Goal: Task Accomplishment & Management: Use online tool/utility

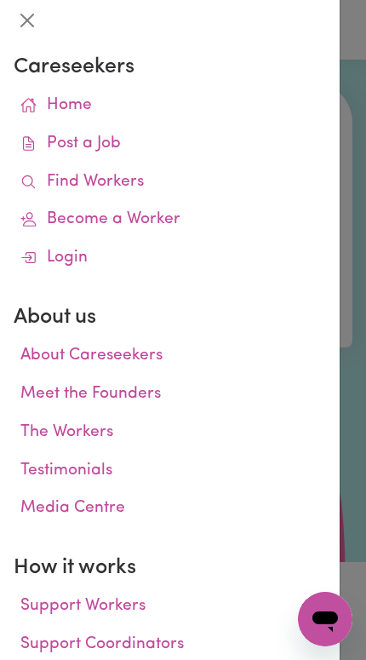
click at [36, 182] on icon at bounding box center [28, 182] width 16 height 16
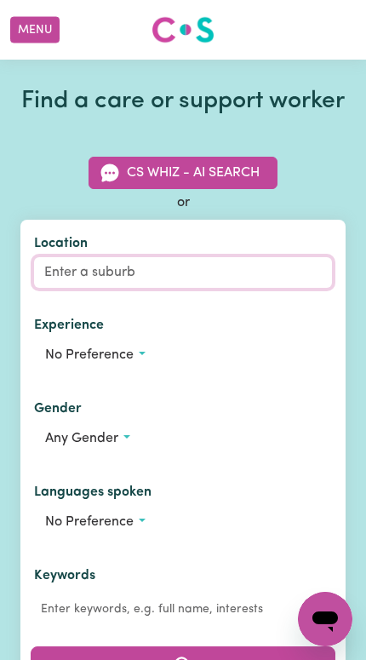
click at [75, 288] on input "Location" at bounding box center [183, 272] width 298 height 31
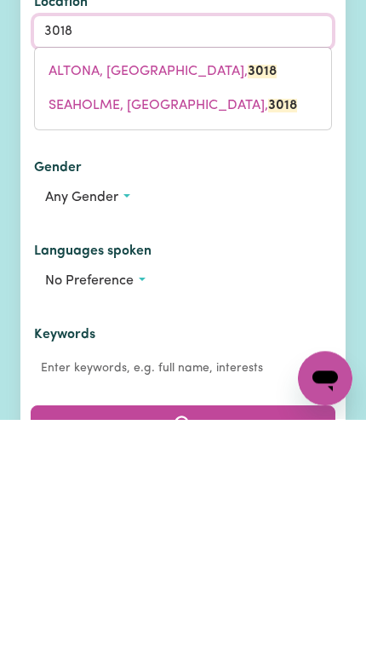
scroll to position [111, 0]
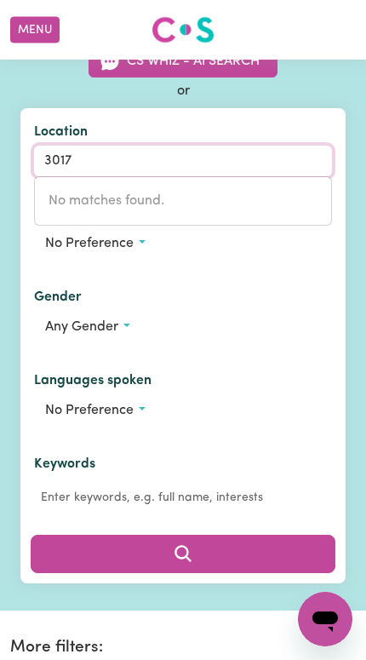
type input "301"
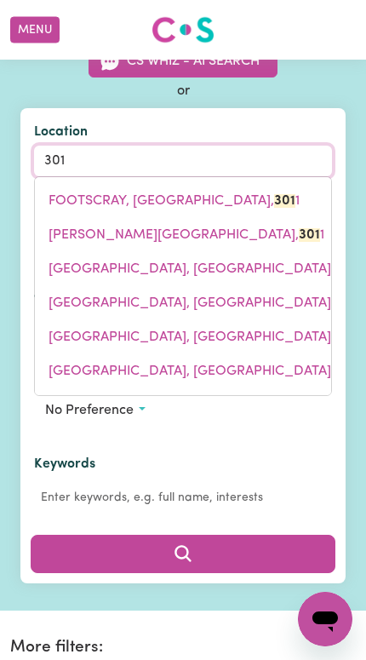
click at [69, 217] on link "FOOTSCRAY, [GEOGRAPHIC_DATA], 301 1" at bounding box center [183, 201] width 296 height 34
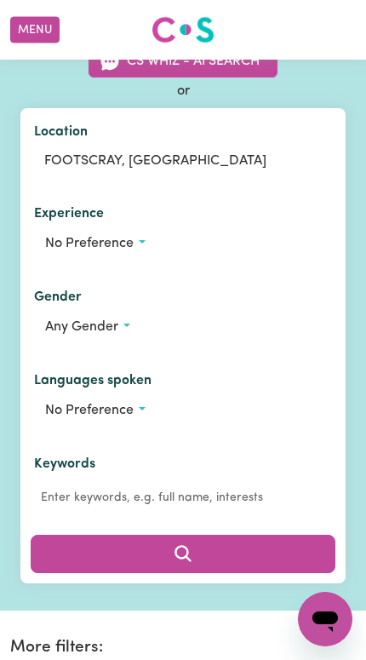
click at [66, 334] on span "Any gender" at bounding box center [81, 327] width 73 height 14
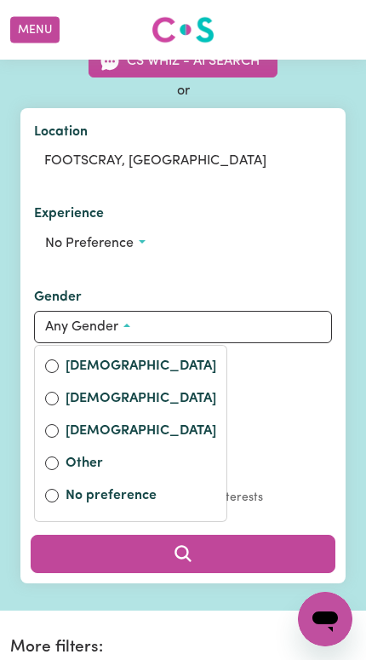
click at [55, 405] on input "[DEMOGRAPHIC_DATA]" at bounding box center [52, 398] width 14 height 14
radio input "true"
click at [269, 572] on button "Search" at bounding box center [183, 552] width 305 height 37
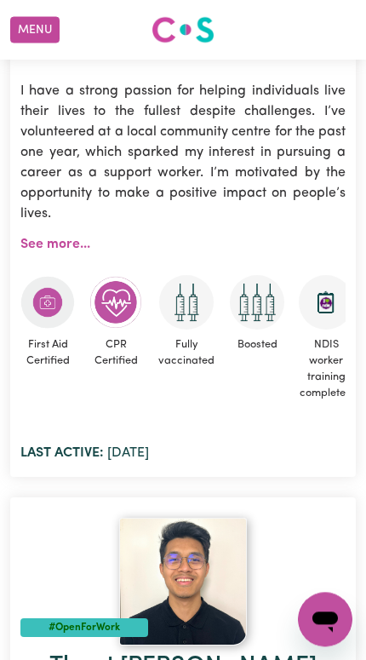
scroll to position [14387, 0]
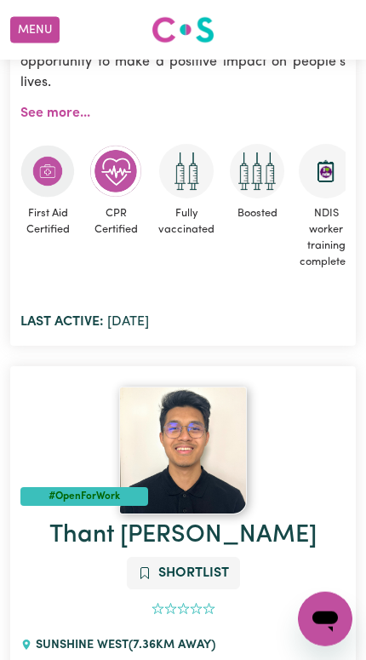
click at [210, 397] on img at bounding box center [183, 450] width 128 height 128
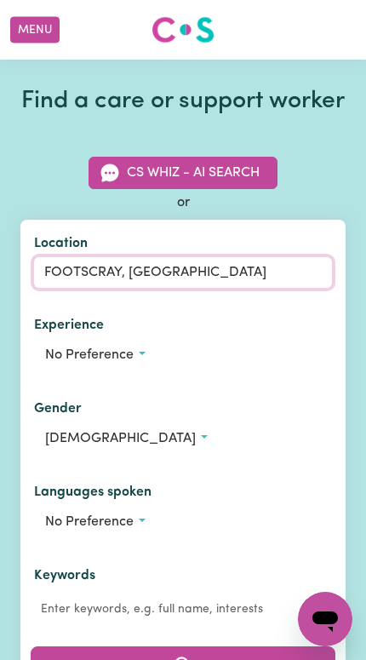
click at [99, 288] on input "FOOTSCRAY, [GEOGRAPHIC_DATA]" at bounding box center [183, 272] width 298 height 31
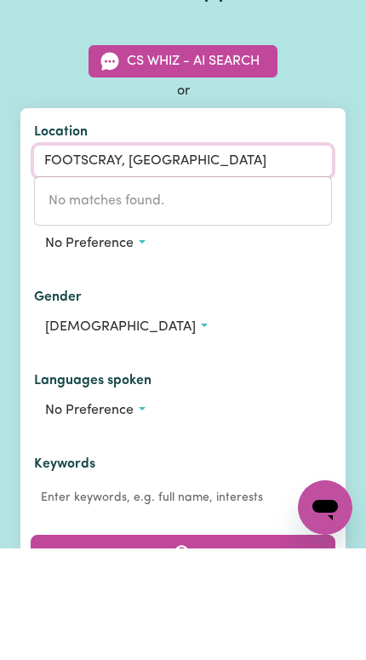
click at [196, 257] on input "FOOTSCRAY, [GEOGRAPHIC_DATA]" at bounding box center [183, 272] width 298 height 31
type input "F"
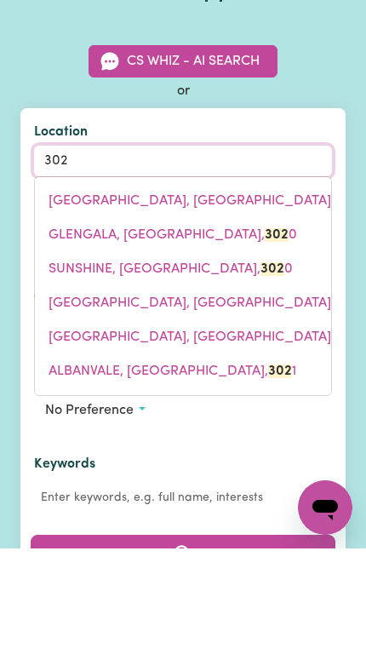
type input "3020"
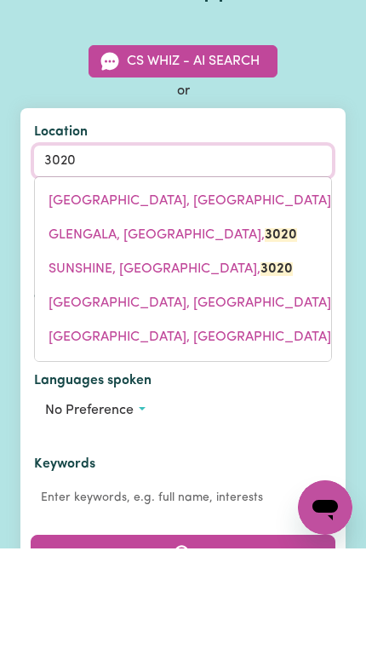
click at [72, 397] on link "[GEOGRAPHIC_DATA]" at bounding box center [183, 414] width 296 height 34
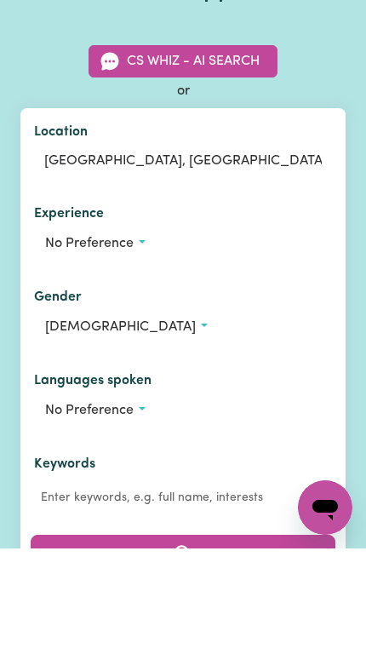
scroll to position [111, 0]
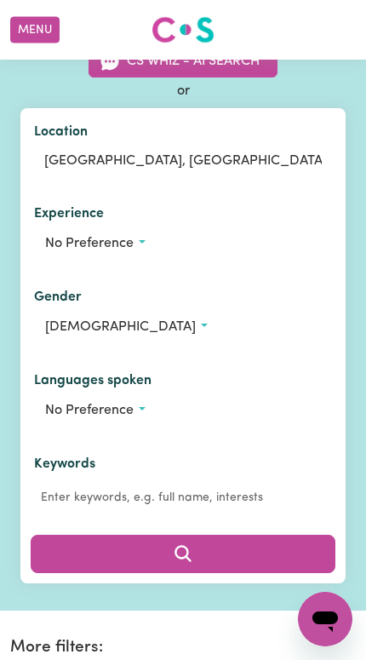
click at [273, 572] on button "Search" at bounding box center [183, 552] width 305 height 37
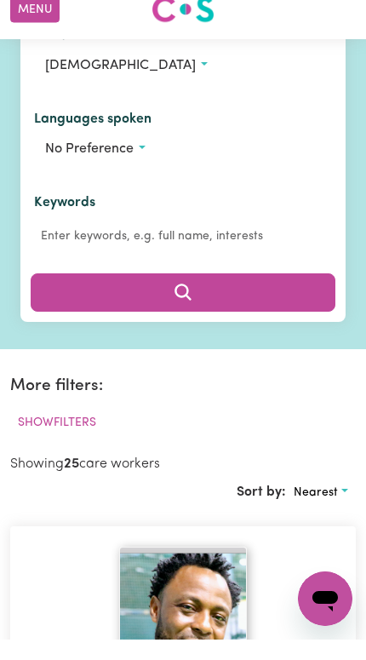
scroll to position [415, 0]
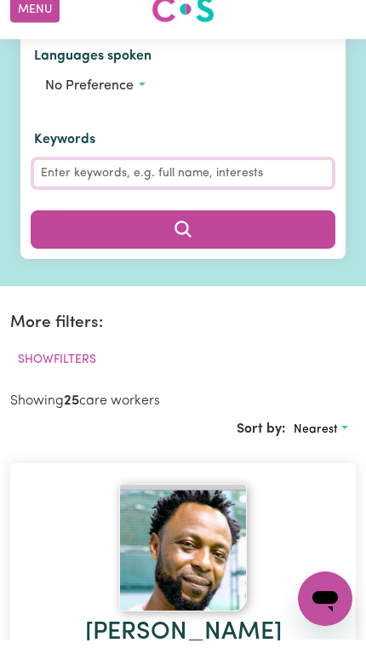
click at [43, 203] on input "Keywords" at bounding box center [183, 193] width 298 height 26
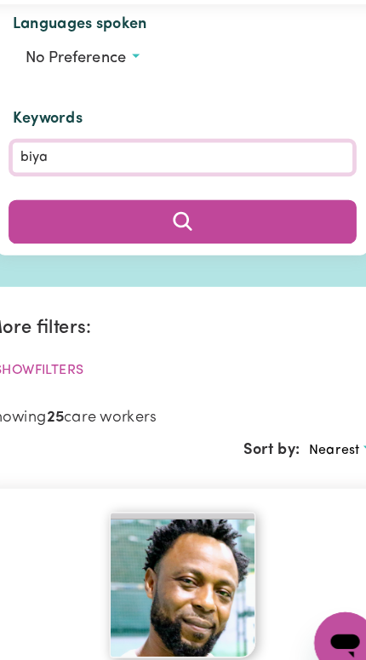
type input "biya"
click at [40, 231] on button "Search" at bounding box center [183, 249] width 305 height 37
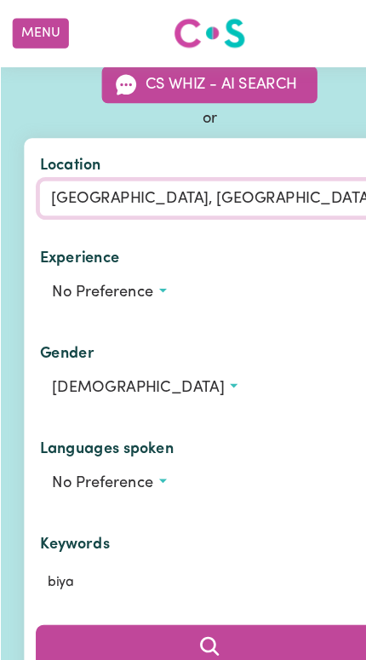
click at [98, 187] on input "[GEOGRAPHIC_DATA], [GEOGRAPHIC_DATA]" at bounding box center [183, 174] width 298 height 31
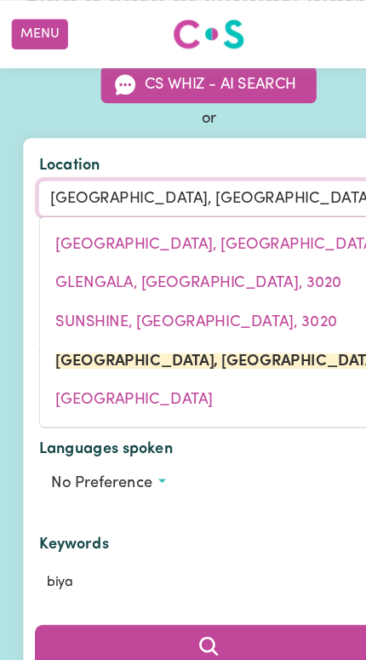
scroll to position [98, 0]
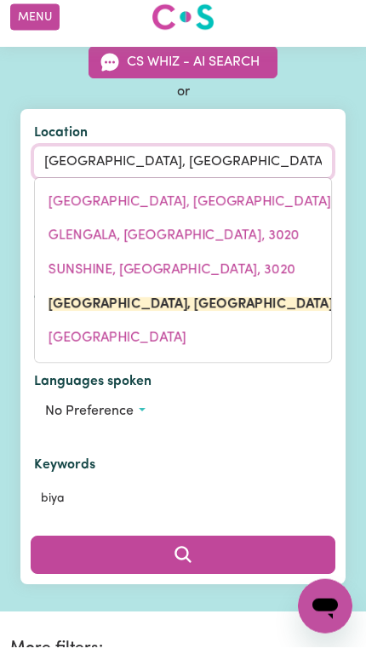
click at [230, 185] on input "[GEOGRAPHIC_DATA], [GEOGRAPHIC_DATA]" at bounding box center [183, 174] width 298 height 31
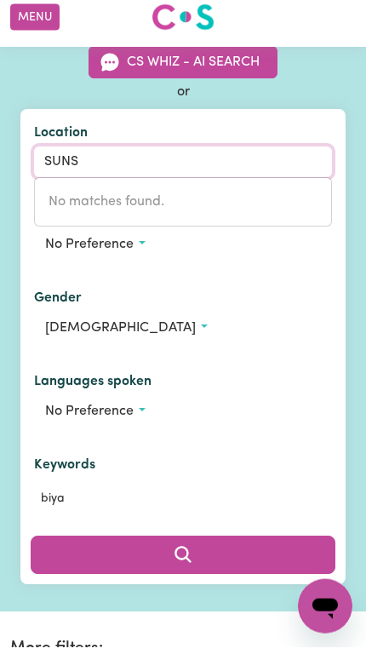
type input "SUN"
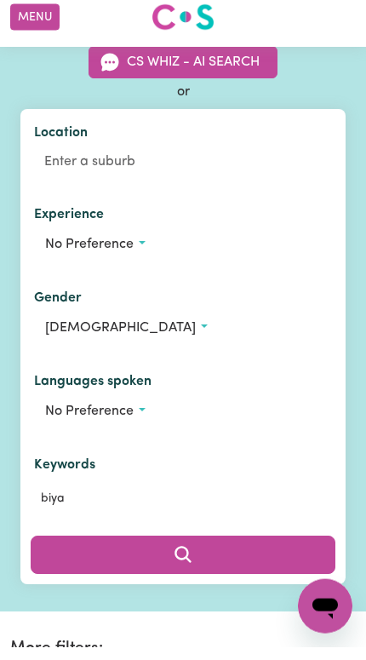
scroll to position [111, 0]
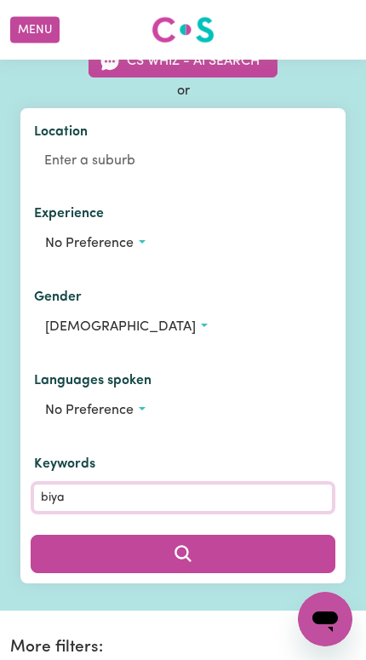
click at [86, 511] on input "biya" at bounding box center [183, 497] width 298 height 26
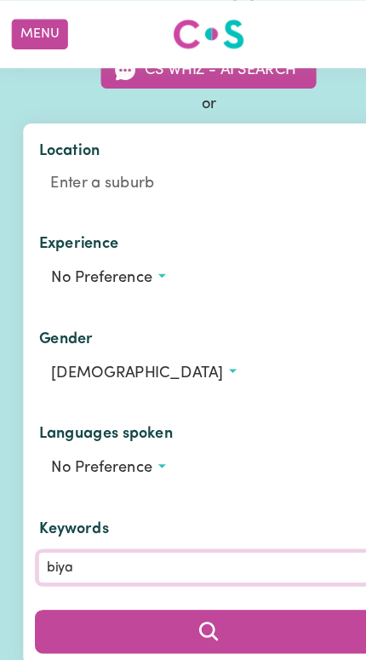
scroll to position [144, 0]
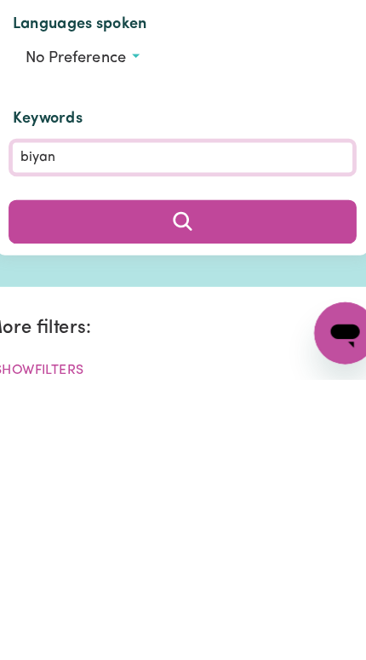
click at [31, 502] on button "Search" at bounding box center [183, 520] width 305 height 37
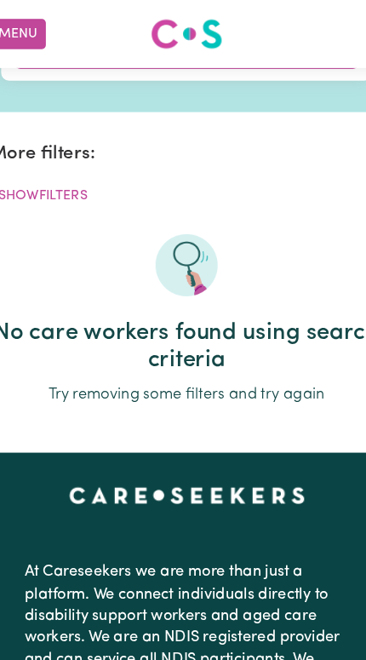
scroll to position [421, 0]
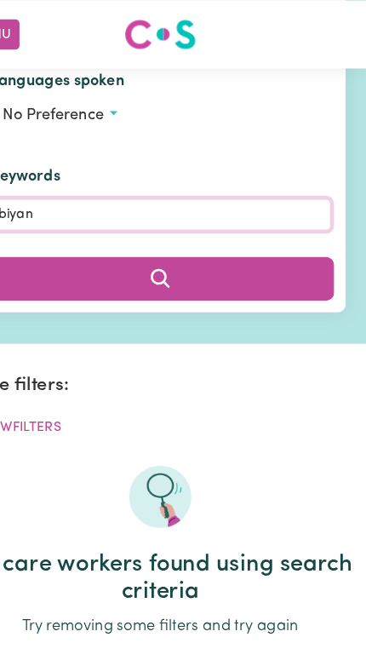
click at [42, 201] on input "biyan" at bounding box center [183, 187] width 298 height 26
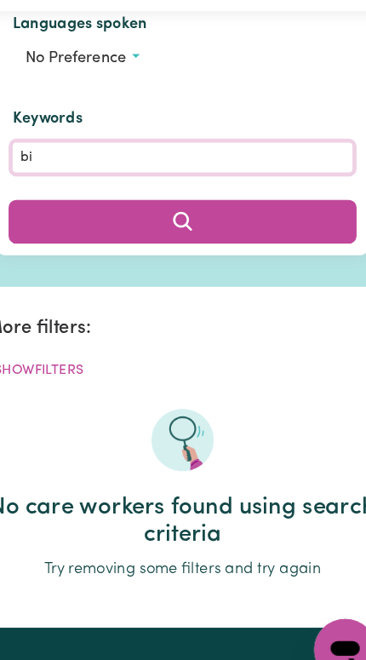
type input "b"
click at [59, 232] on button "Search" at bounding box center [183, 243] width 305 height 37
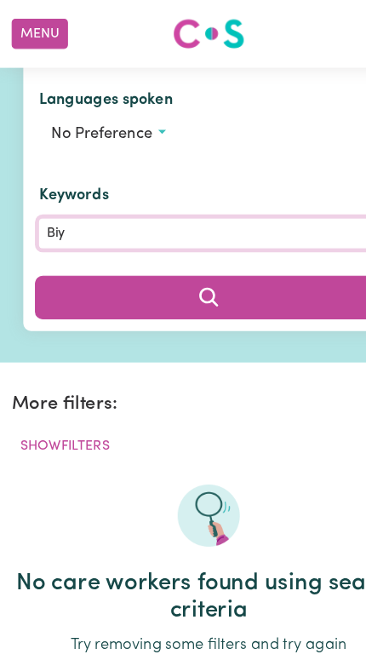
click at [68, 218] on input "Biy" at bounding box center [183, 204] width 298 height 26
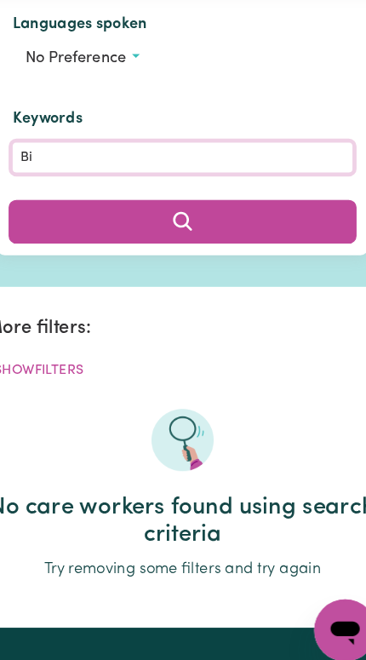
type input "B"
type input "H"
type input "B"
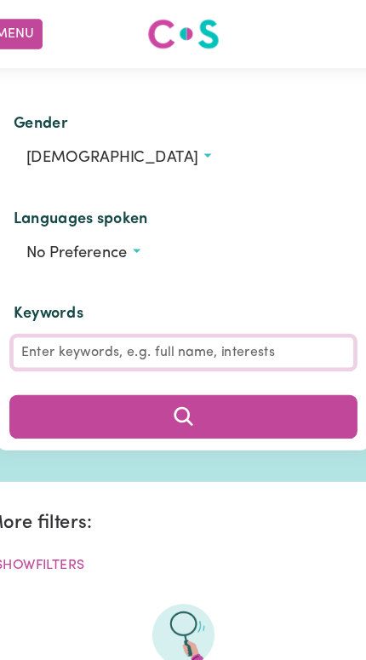
scroll to position [21, 0]
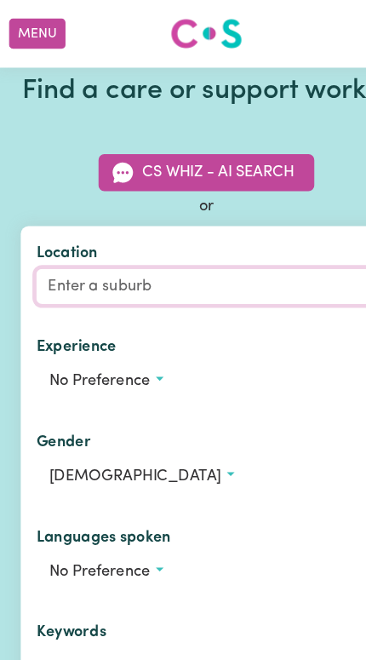
click at [60, 266] on input "Location" at bounding box center [183, 251] width 298 height 31
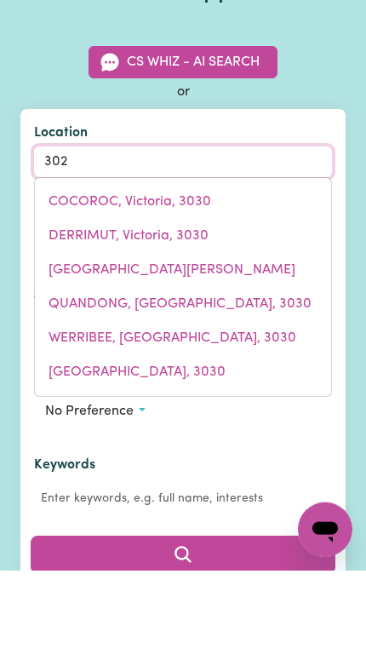
type input "3021"
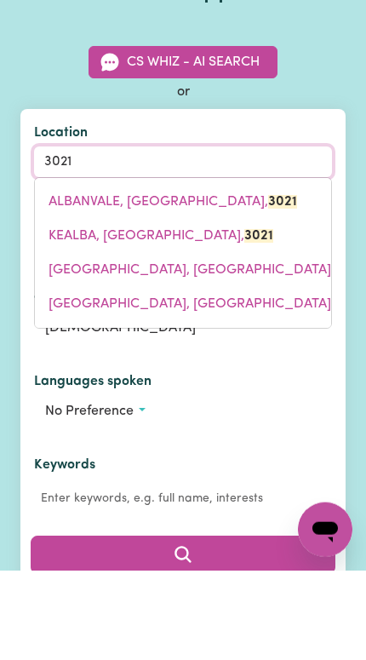
click at [67, 386] on span "[GEOGRAPHIC_DATA]" at bounding box center [206, 393] width 315 height 14
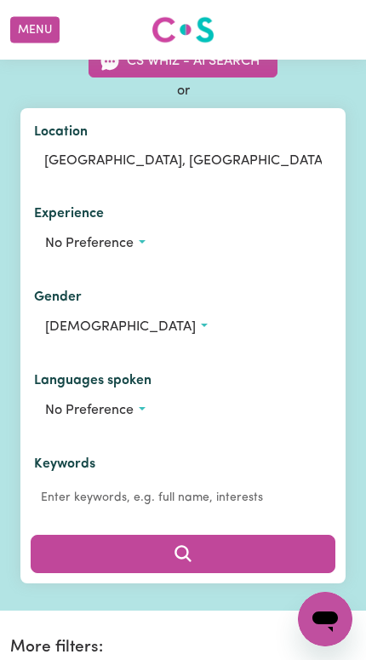
click at [258, 572] on button "Search" at bounding box center [183, 552] width 305 height 37
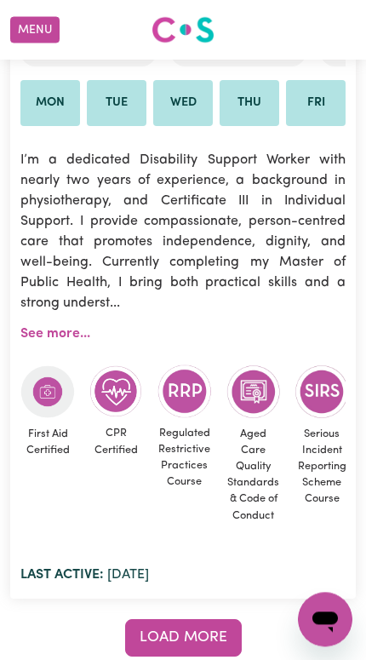
scroll to position [21443, 0]
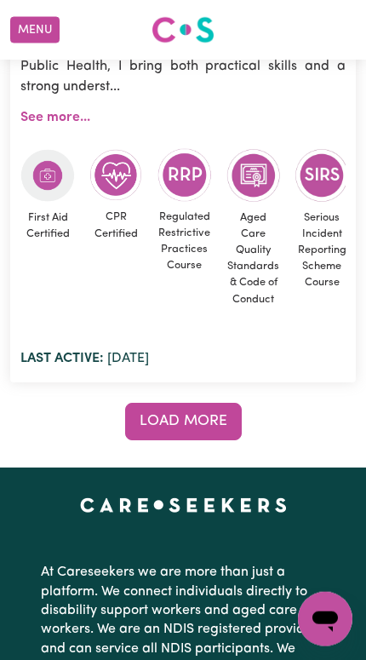
click at [148, 403] on button "Load more" at bounding box center [183, 421] width 117 height 37
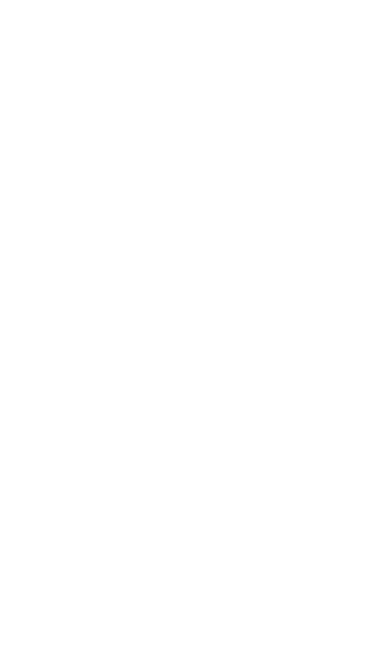
scroll to position [0, 0]
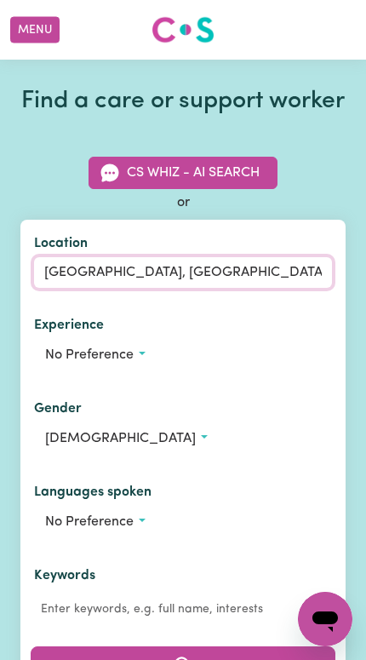
click at [105, 288] on input "[GEOGRAPHIC_DATA], [GEOGRAPHIC_DATA]" at bounding box center [183, 272] width 298 height 31
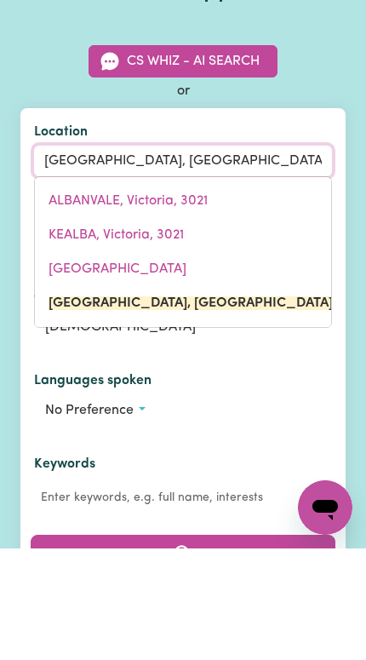
click at [66, 363] on link "[GEOGRAPHIC_DATA]" at bounding box center [183, 380] width 296 height 34
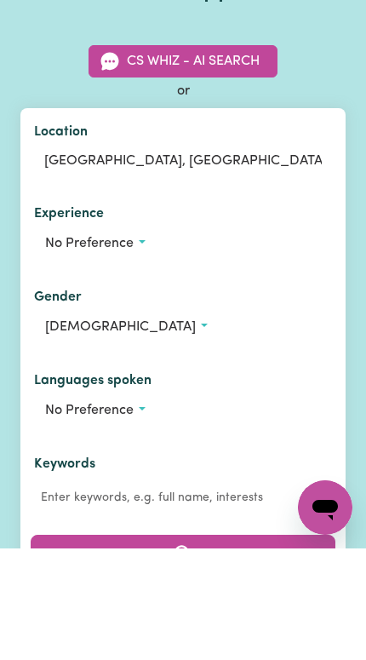
scroll to position [111, 0]
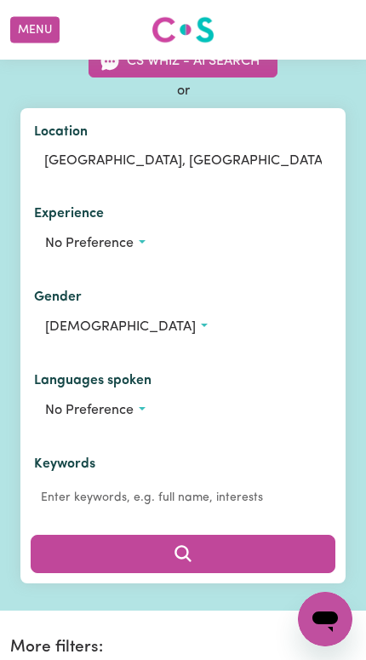
click at [249, 572] on button "Search" at bounding box center [183, 552] width 305 height 37
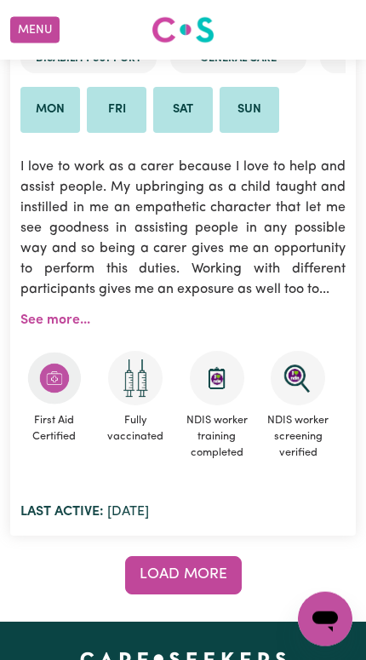
scroll to position [22234, 0]
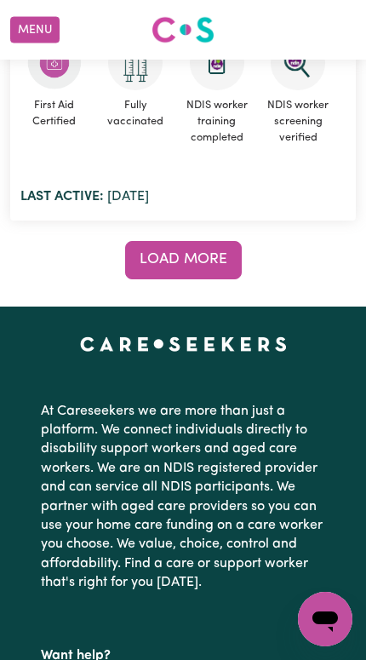
click at [151, 262] on span "Load more" at bounding box center [184, 259] width 88 height 14
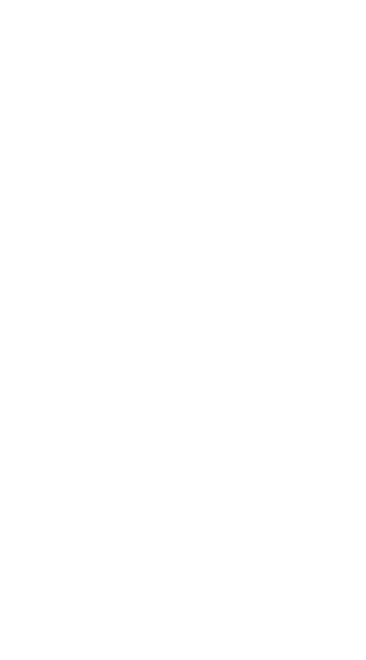
scroll to position [0, 0]
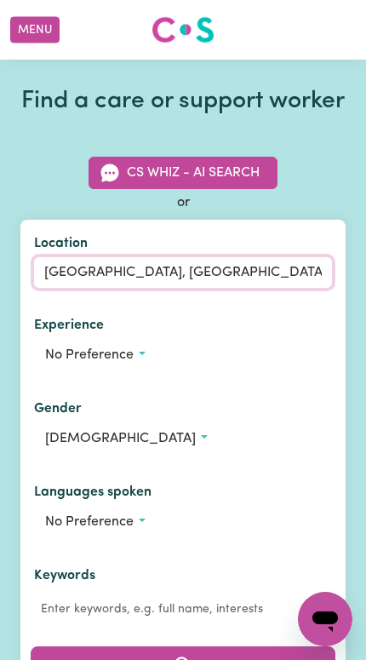
click at [94, 288] on input "[GEOGRAPHIC_DATA], [GEOGRAPHIC_DATA]" at bounding box center [183, 272] width 298 height 31
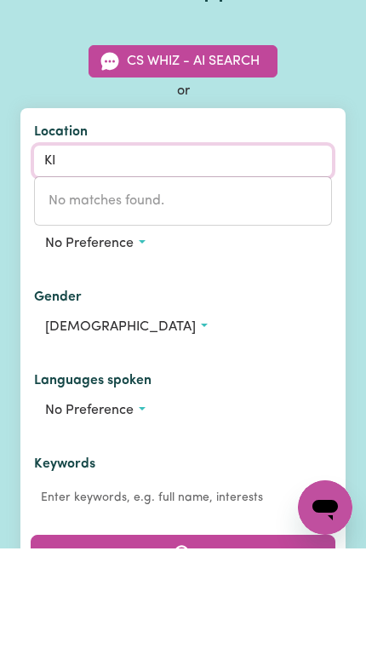
type input "K"
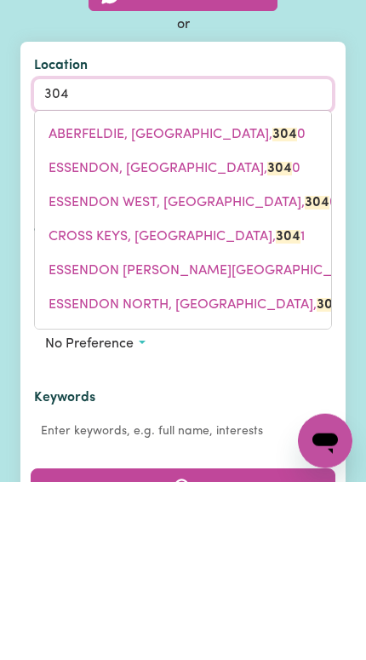
type input "3046"
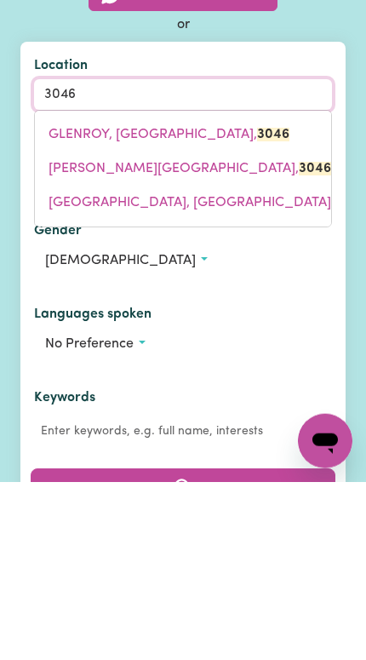
click at [57, 295] on link "GLENROY, [GEOGRAPHIC_DATA], 3046" at bounding box center [183, 312] width 296 height 34
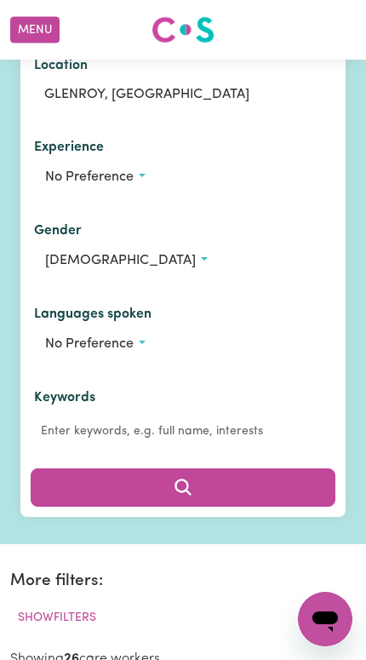
click at [267, 506] on button "Search" at bounding box center [183, 486] width 305 height 37
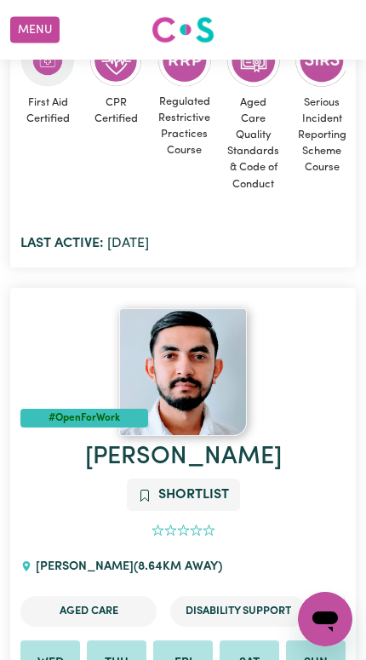
scroll to position [19384, 0]
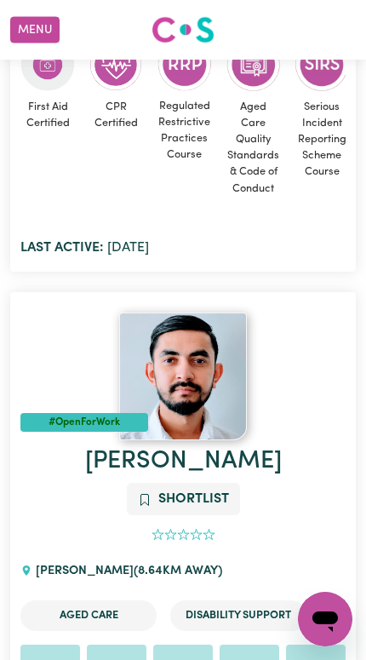
click at [158, 312] on img at bounding box center [183, 376] width 128 height 128
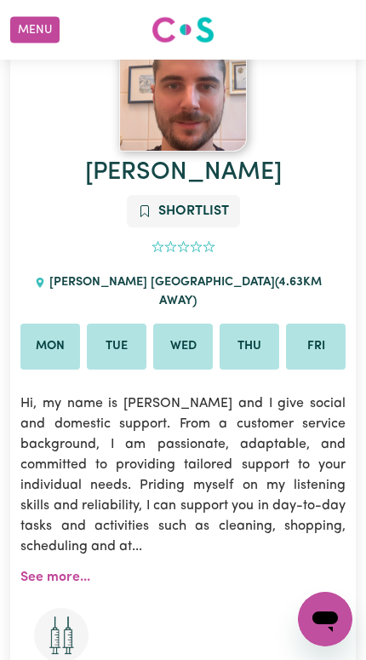
scroll to position [1965, 0]
